Goal: Check status: Check status

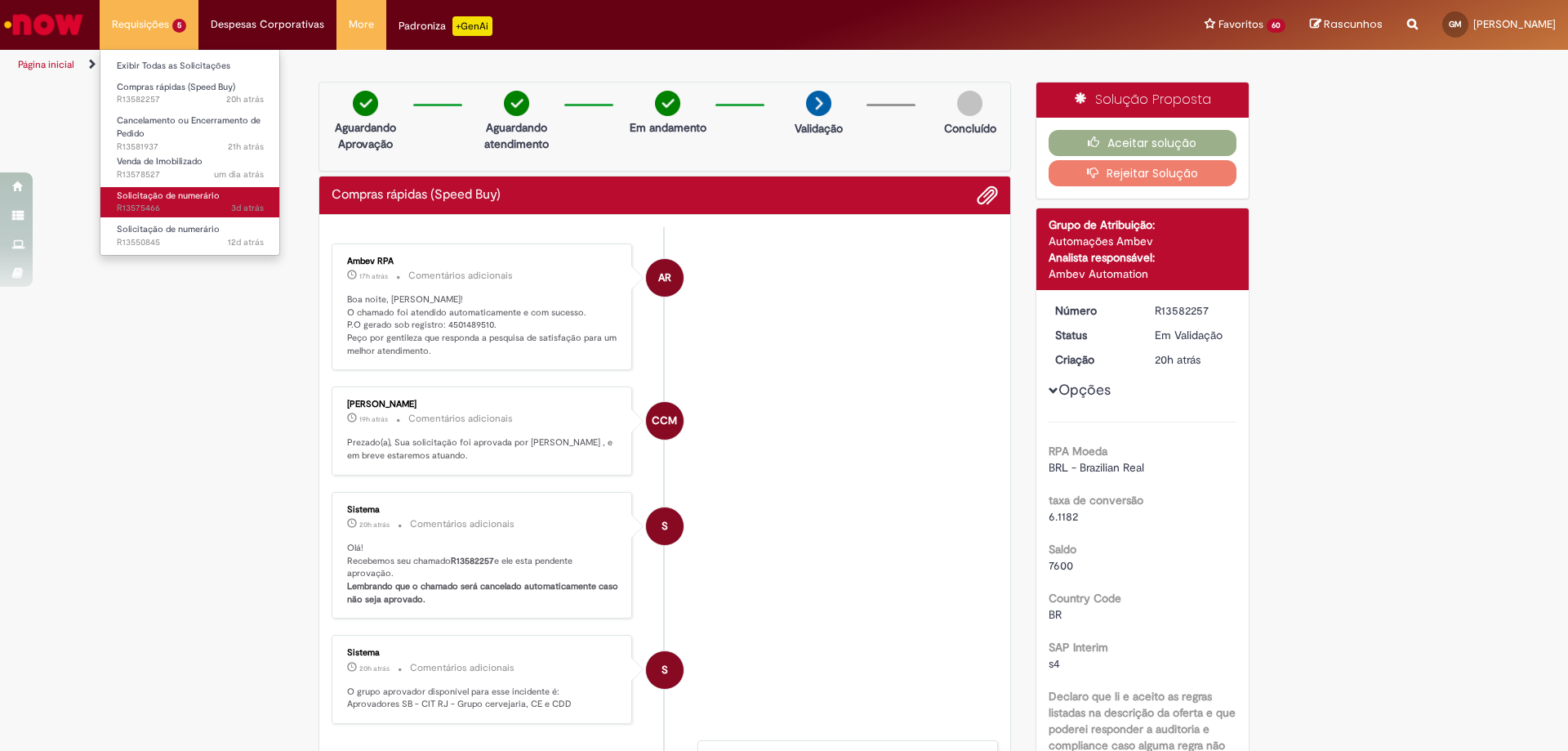
click at [196, 207] on span "3d atrás 3 dias atrás R13575466" at bounding box center [190, 208] width 147 height 13
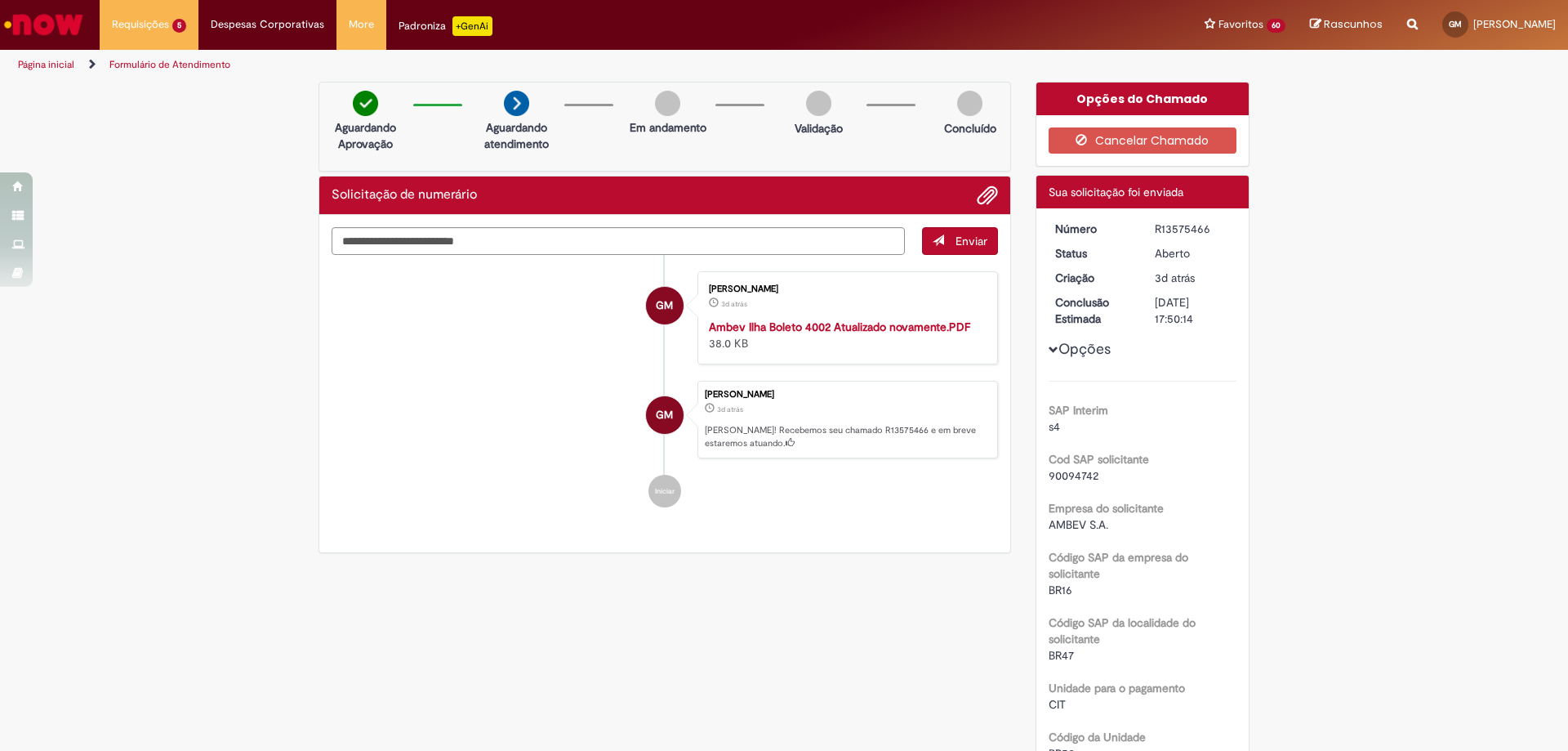
drag, startPoint x: 1150, startPoint y: 231, endPoint x: 1210, endPoint y: 232, distance: 60.0
click at [1210, 232] on div "R13575466" at bounding box center [1193, 228] width 76 height 16
copy div "R13575466"
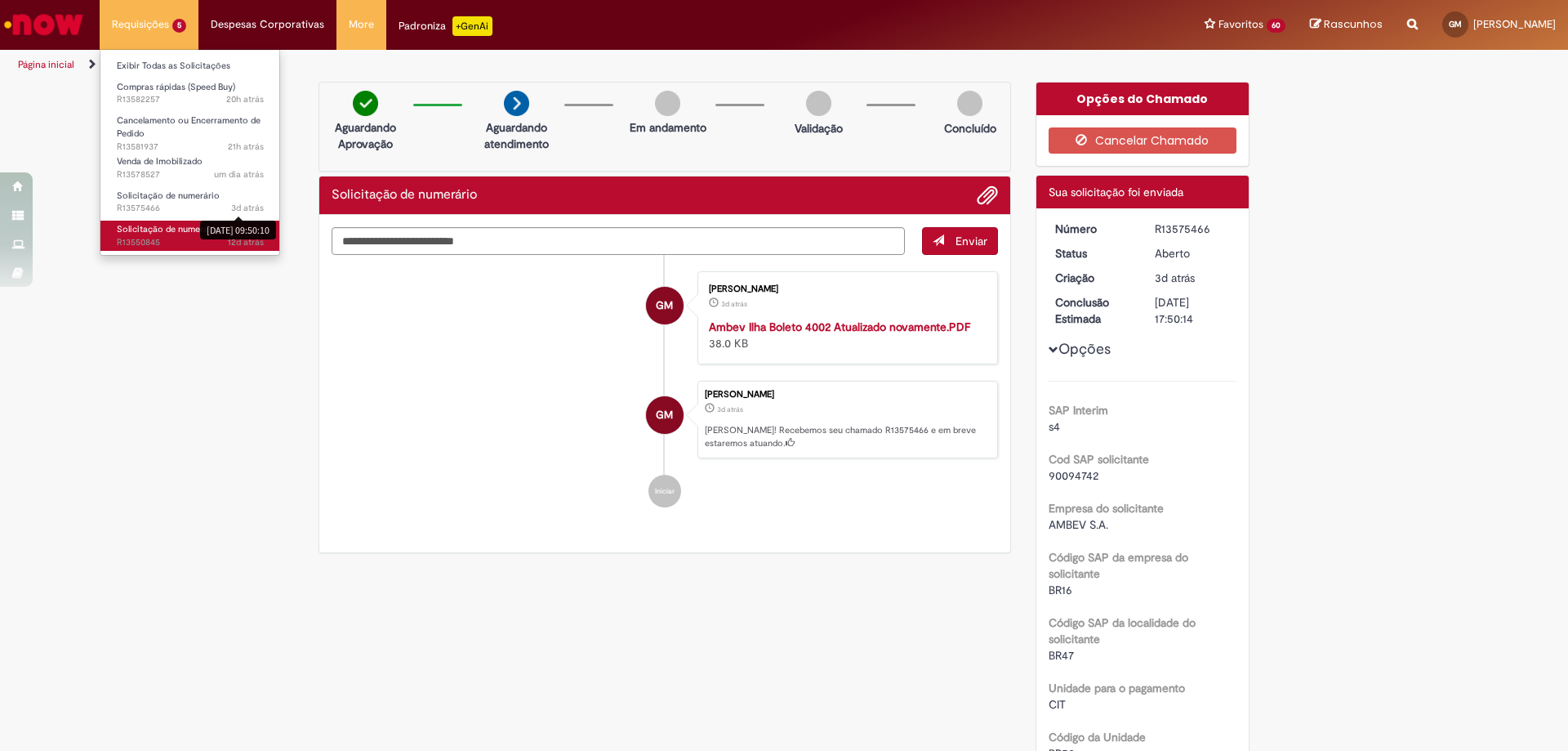
click at [165, 244] on span "12d atrás 12 dias atrás R13550845" at bounding box center [190, 243] width 147 height 13
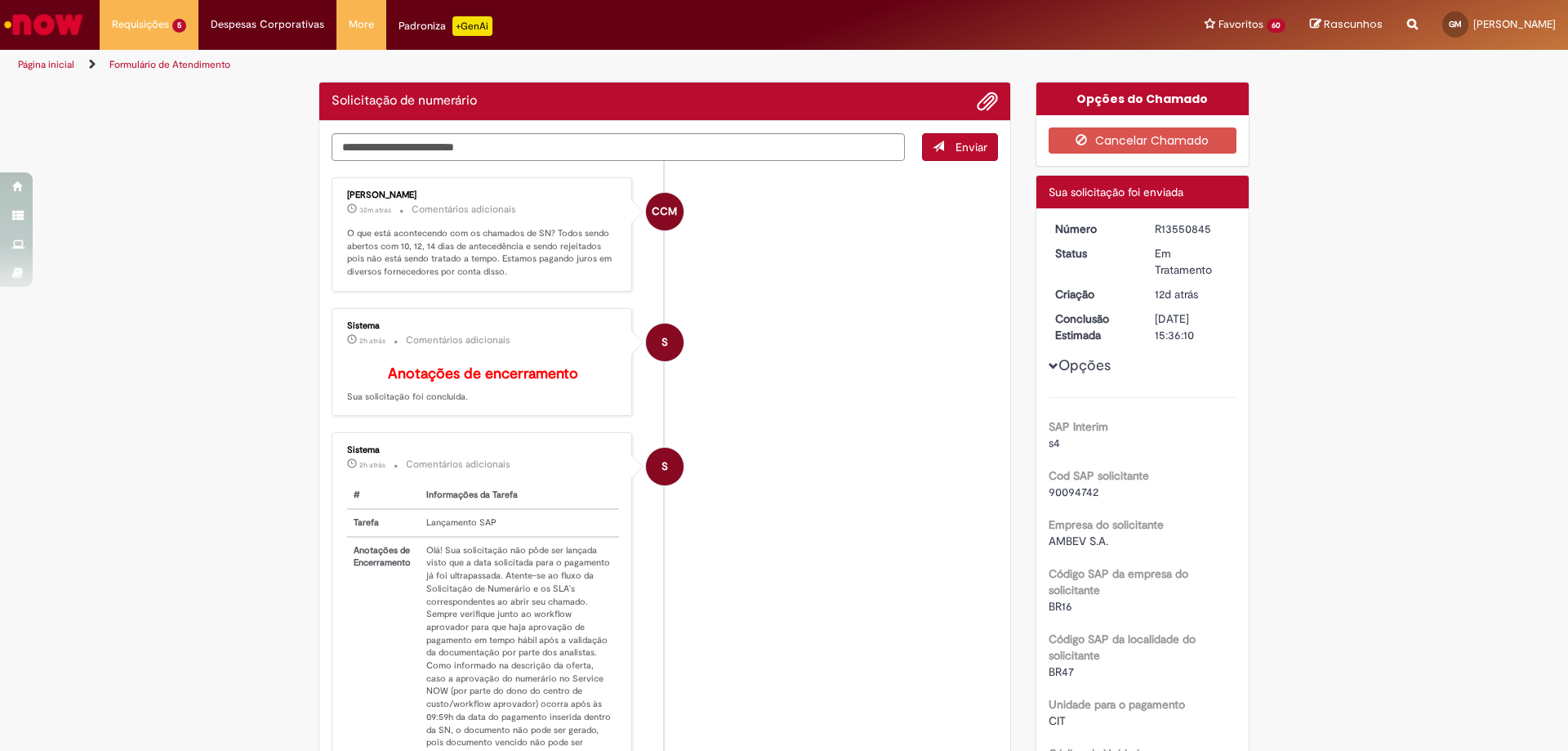
drag, startPoint x: 1153, startPoint y: 228, endPoint x: 1185, endPoint y: 228, distance: 32.0
click at [1212, 231] on div "R13550845" at bounding box center [1193, 228] width 76 height 16
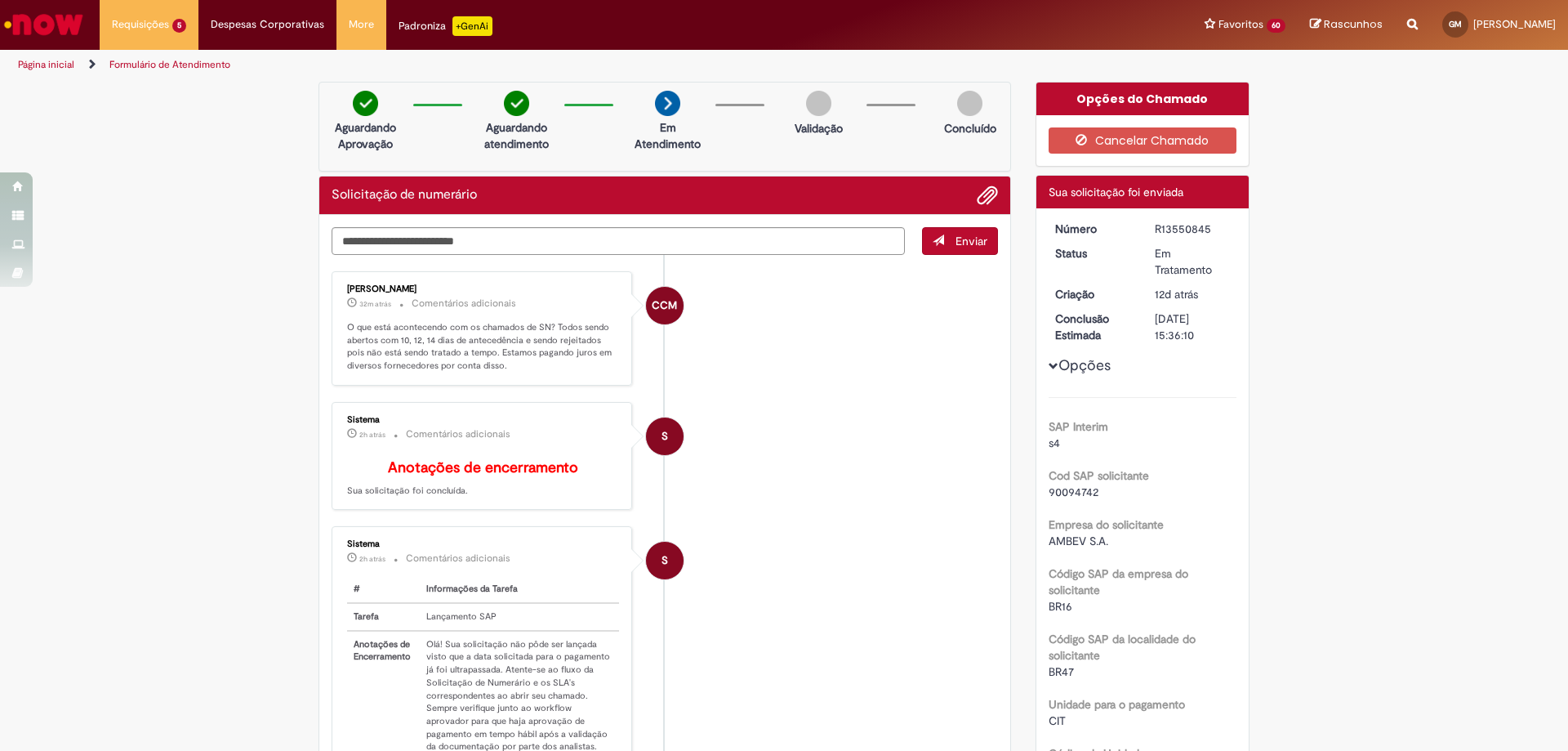
drag, startPoint x: 1149, startPoint y: 228, endPoint x: 1216, endPoint y: 228, distance: 67.0
click at [1216, 228] on div "R13550845" at bounding box center [1193, 228] width 76 height 16
copy div "R13550845"
